Goal: Task Accomplishment & Management: Manage account settings

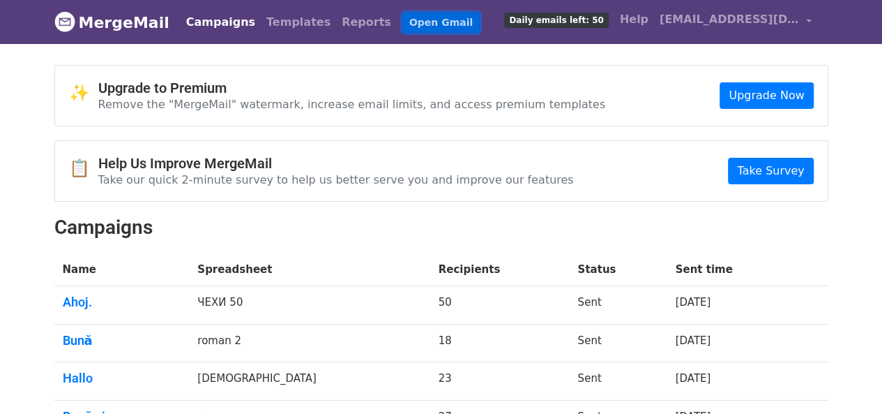
click at [402, 24] on link "Open Gmail" at bounding box center [440, 23] width 77 height 20
click at [142, 27] on link "MergeMail" at bounding box center [111, 22] width 115 height 29
click at [221, 23] on link "Campaigns" at bounding box center [221, 22] width 80 height 28
click at [716, 24] on span "[EMAIL_ADDRESS][DOMAIN_NAME]" at bounding box center [729, 19] width 139 height 17
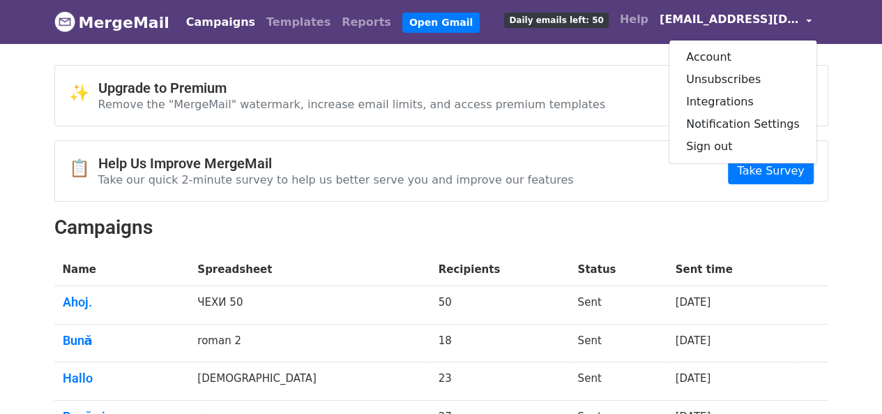
click at [204, 20] on link "Campaigns" at bounding box center [221, 22] width 80 height 28
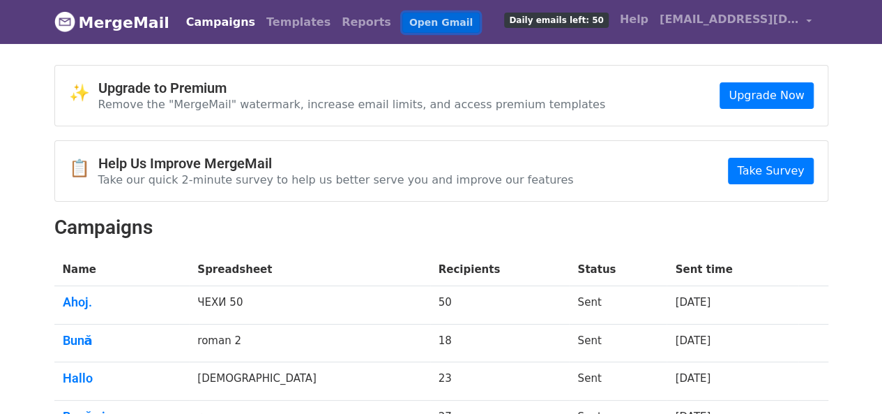
click at [406, 18] on link "Open Gmail" at bounding box center [440, 23] width 77 height 20
click at [798, 20] on span "[EMAIL_ADDRESS][DOMAIN_NAME]" at bounding box center [729, 19] width 139 height 17
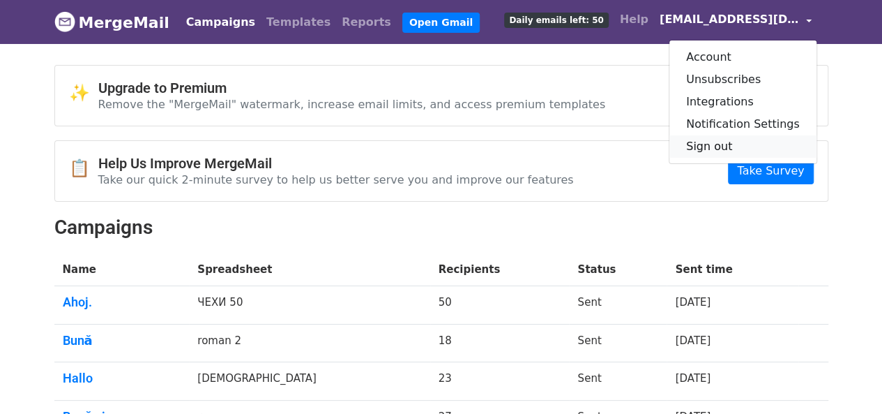
click at [742, 147] on link "Sign out" at bounding box center [742, 146] width 147 height 22
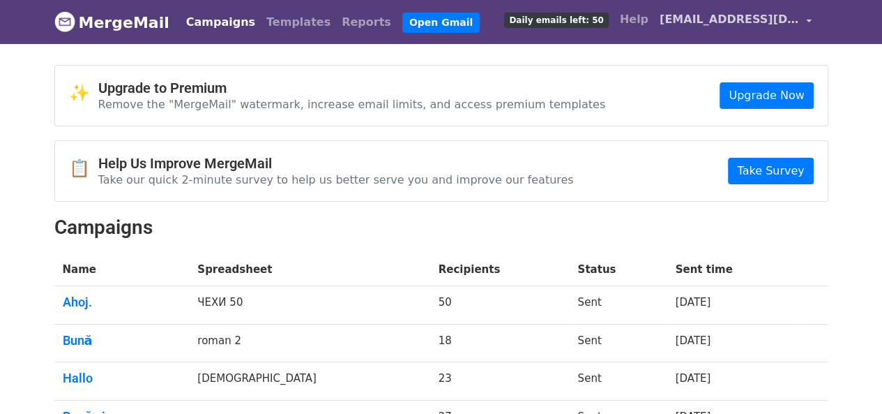
click at [753, 22] on span "[EMAIL_ADDRESS][DOMAIN_NAME]" at bounding box center [729, 19] width 139 height 17
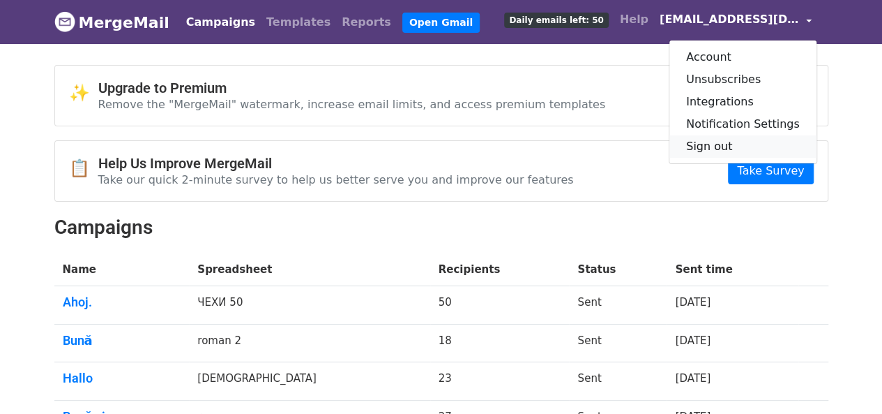
click at [717, 147] on link "Sign out" at bounding box center [742, 146] width 147 height 22
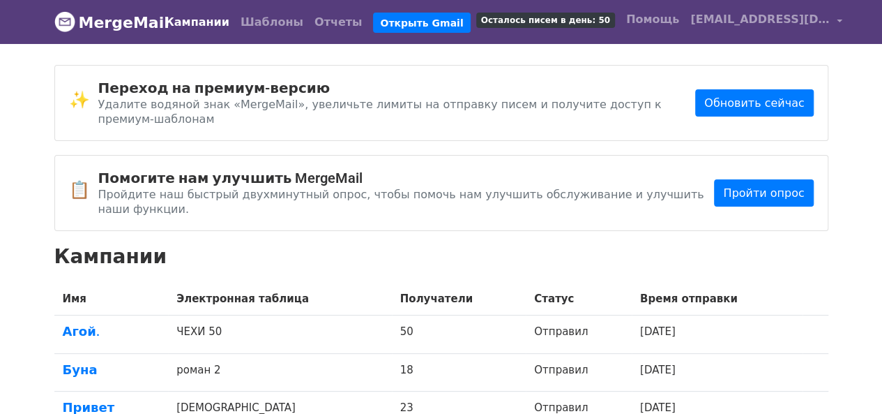
click at [847, 242] on body "MergeMail Кампании Шаблоны Отчеты Открыть Gmail Осталось писем в день: 50 Помощ…" at bounding box center [441, 266] width 882 height 533
click at [414, 25] on font "Открыть Gmail" at bounding box center [421, 22] width 83 height 11
click at [406, 32] on link "Открыть Gmail" at bounding box center [421, 23] width 97 height 21
click at [787, 32] on link "[EMAIL_ADDRESS][DOMAIN_NAME]" at bounding box center [766, 22] width 163 height 33
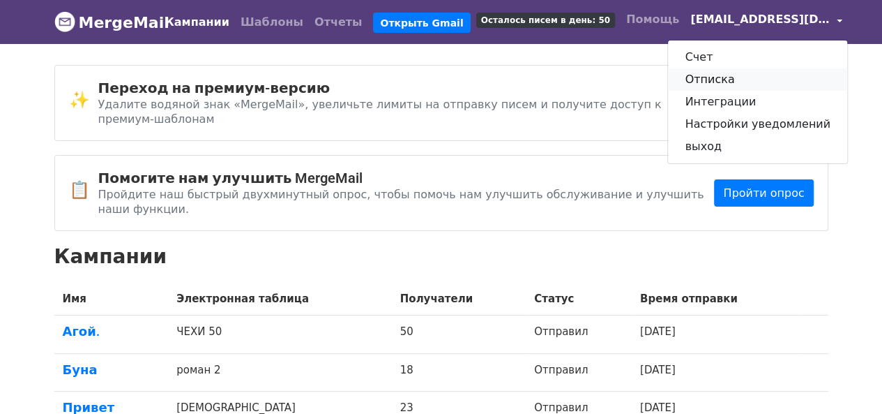
click at [739, 75] on link "Отписка" at bounding box center [757, 79] width 179 height 22
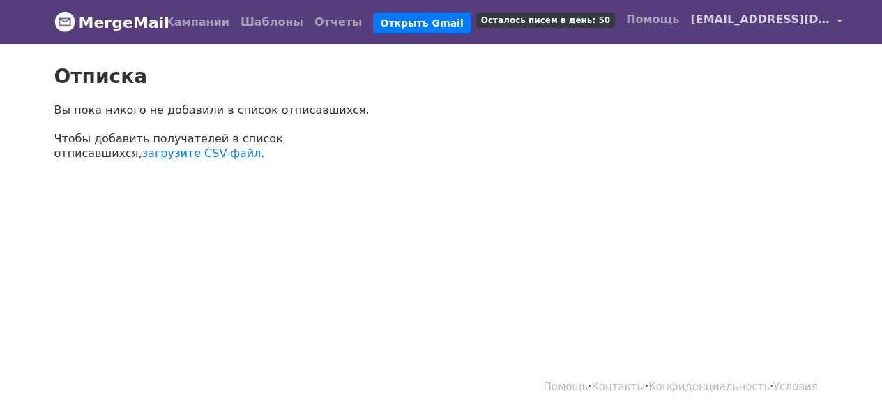
click at [763, 17] on font "[EMAIL_ADDRESS][DOMAIN_NAME]" at bounding box center [799, 19] width 218 height 13
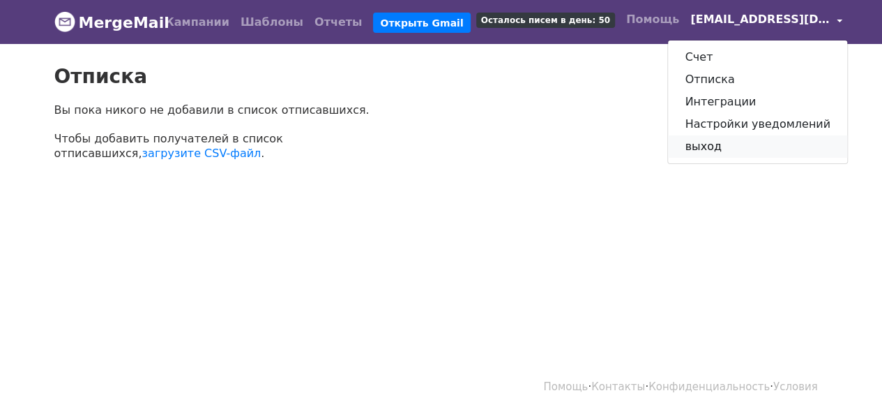
click at [707, 143] on link "выход" at bounding box center [757, 146] width 179 height 22
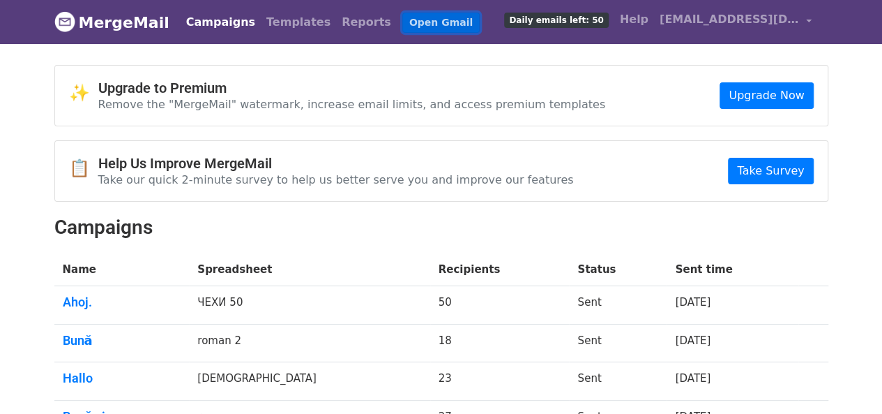
click at [402, 21] on link "Open Gmail" at bounding box center [440, 23] width 77 height 20
